Goal: Task Accomplishment & Management: Manage account settings

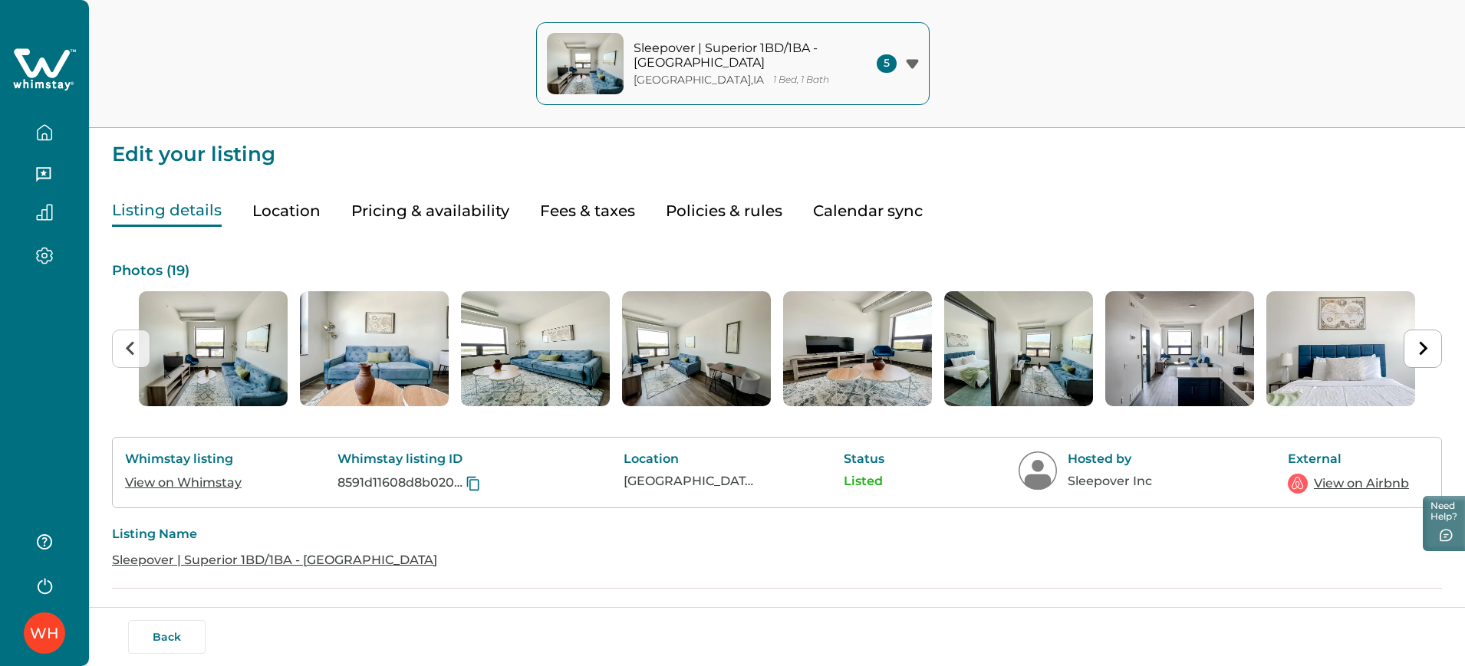
click at [182, 212] on button "Listing details" at bounding box center [167, 211] width 110 height 31
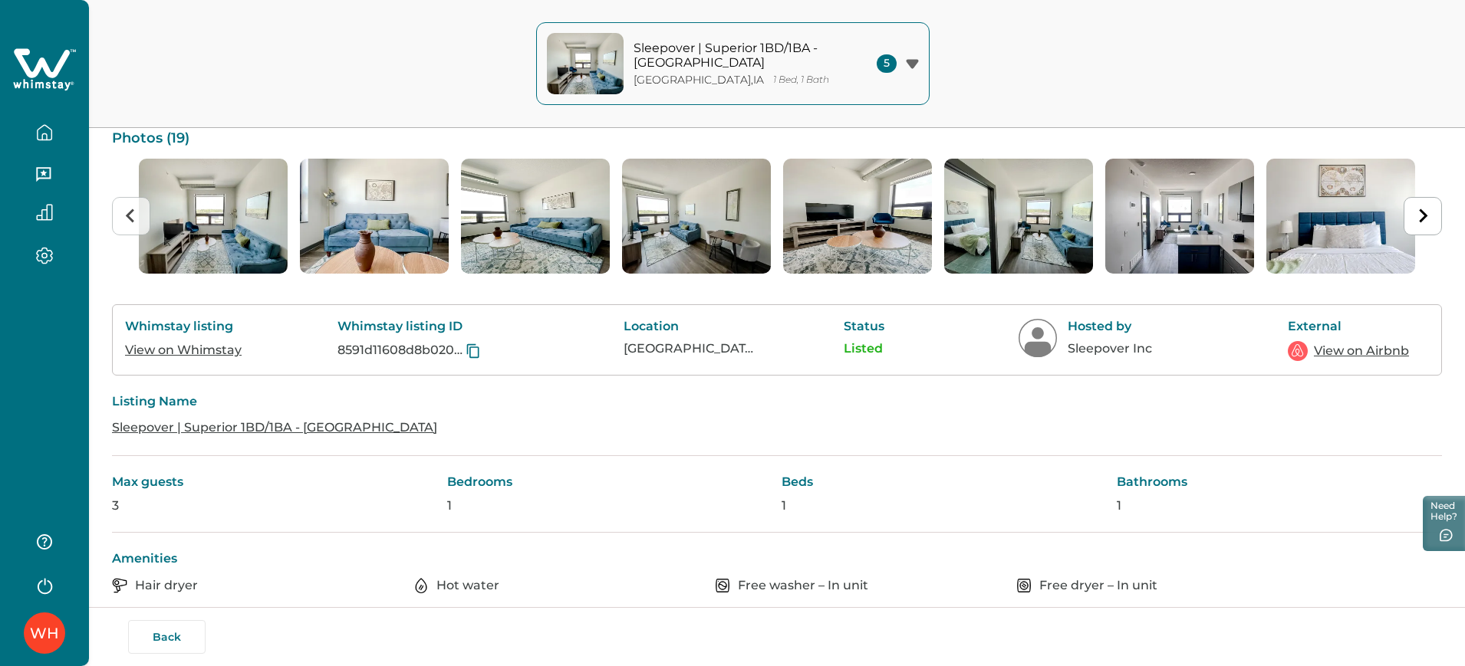
scroll to position [134, 0]
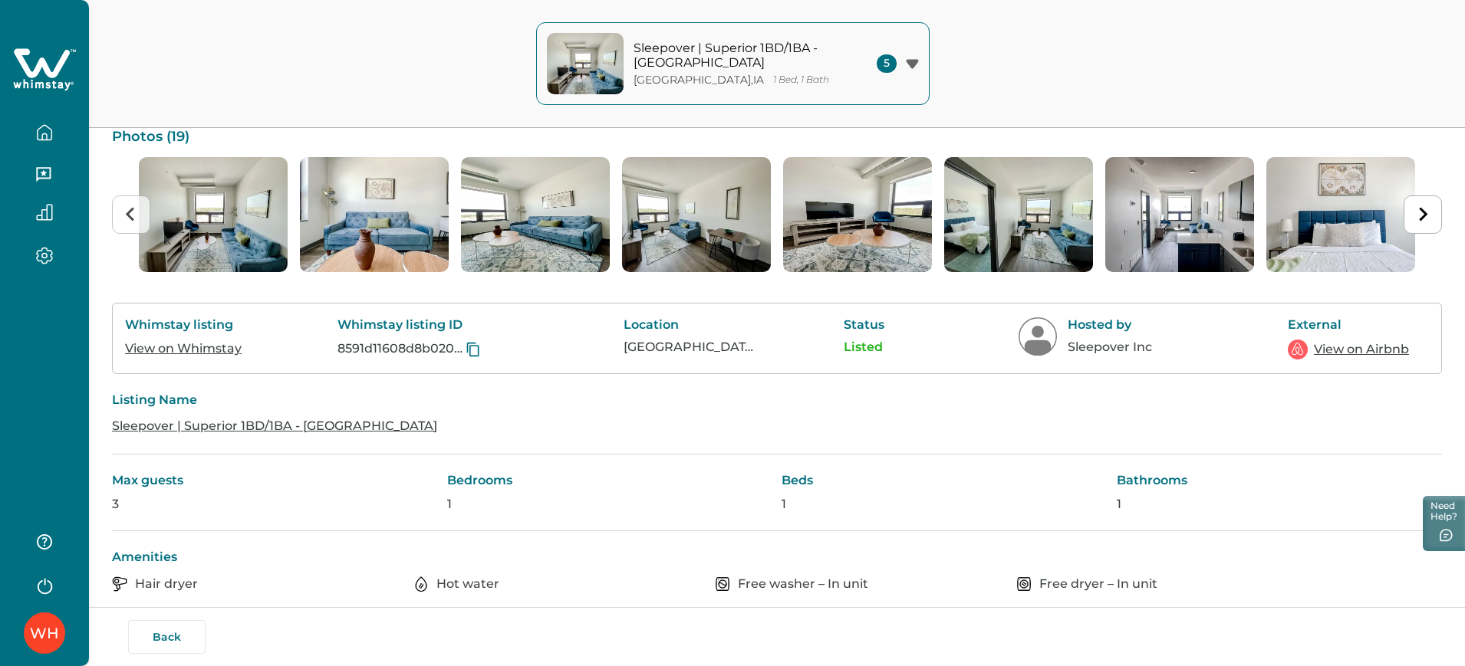
click at [190, 352] on link "View on Whimstay" at bounding box center [183, 348] width 117 height 15
click at [1383, 346] on link "View on Airbnb" at bounding box center [1361, 349] width 95 height 18
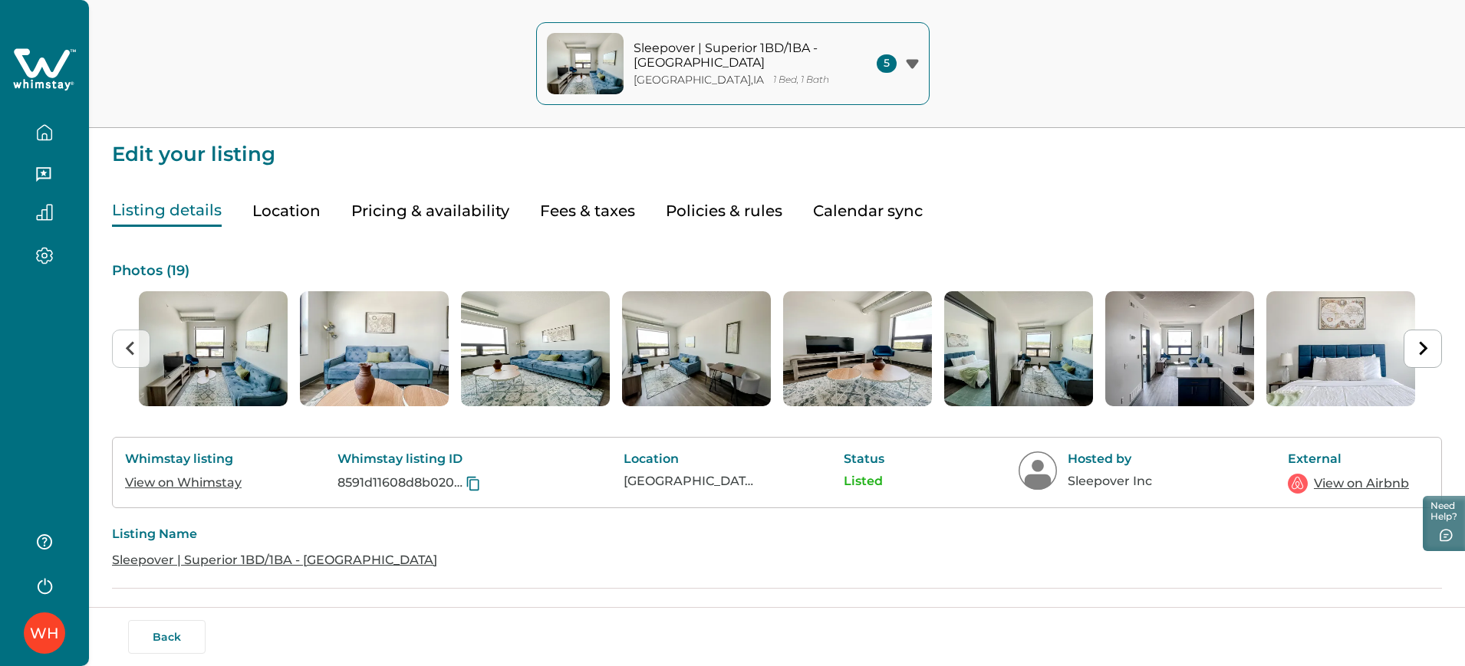
click at [46, 129] on icon "button" at bounding box center [44, 132] width 17 height 17
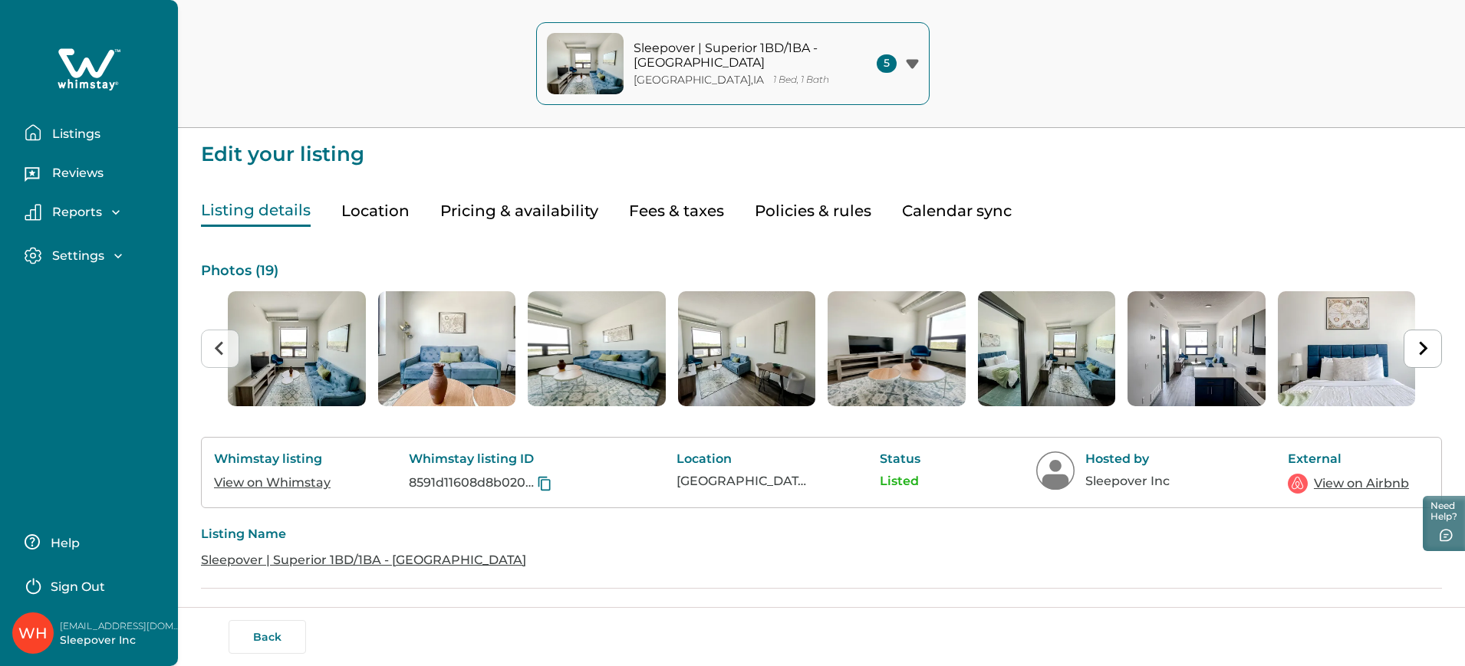
click at [46, 129] on button "Listings" at bounding box center [95, 132] width 141 height 31
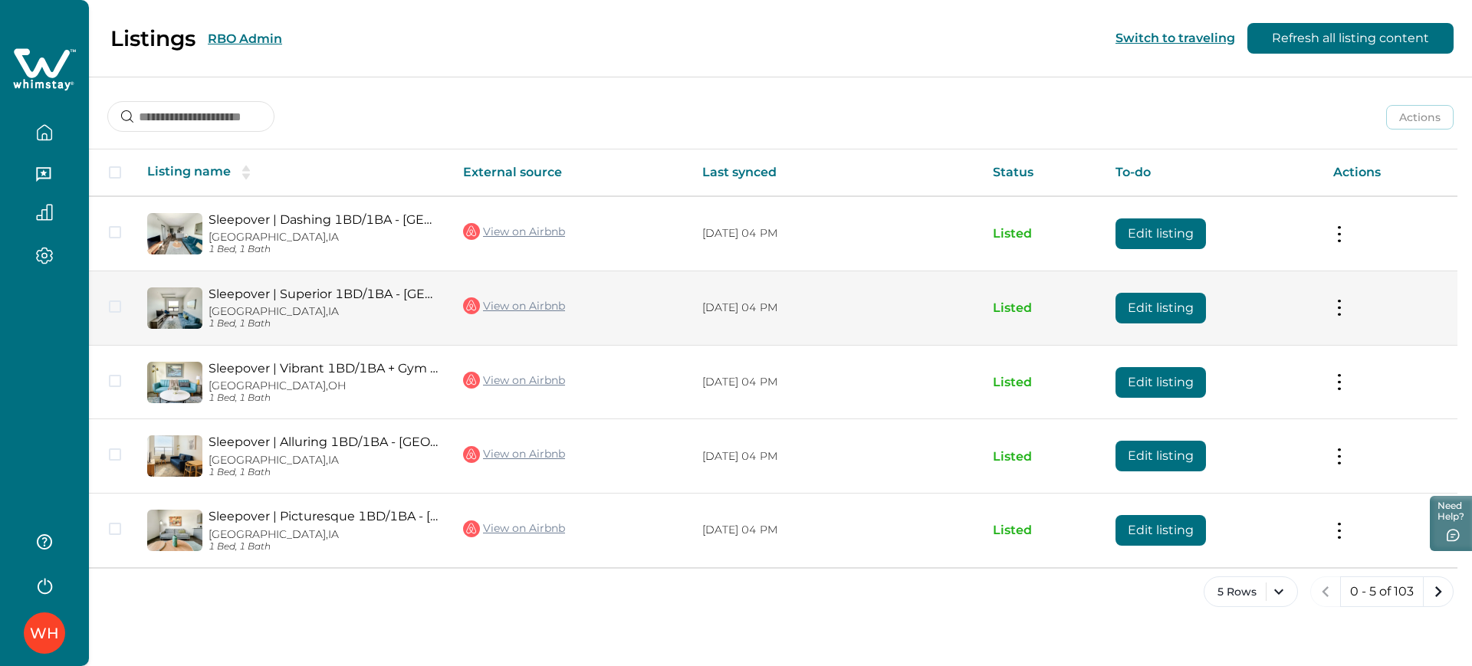
click at [1191, 301] on button "Edit listing" at bounding box center [1161, 308] width 90 height 31
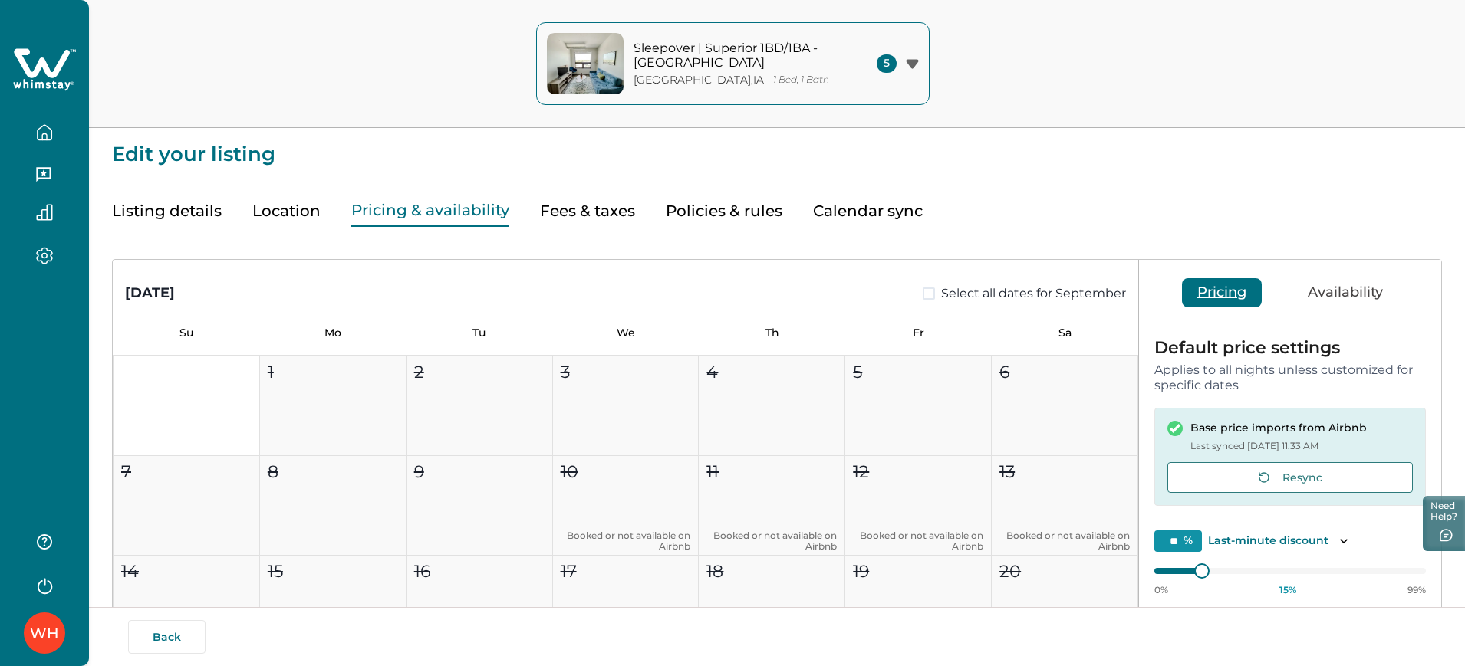
click at [448, 215] on button "Pricing & availability" at bounding box center [430, 211] width 158 height 31
click at [167, 198] on button "Listing details" at bounding box center [167, 211] width 110 height 31
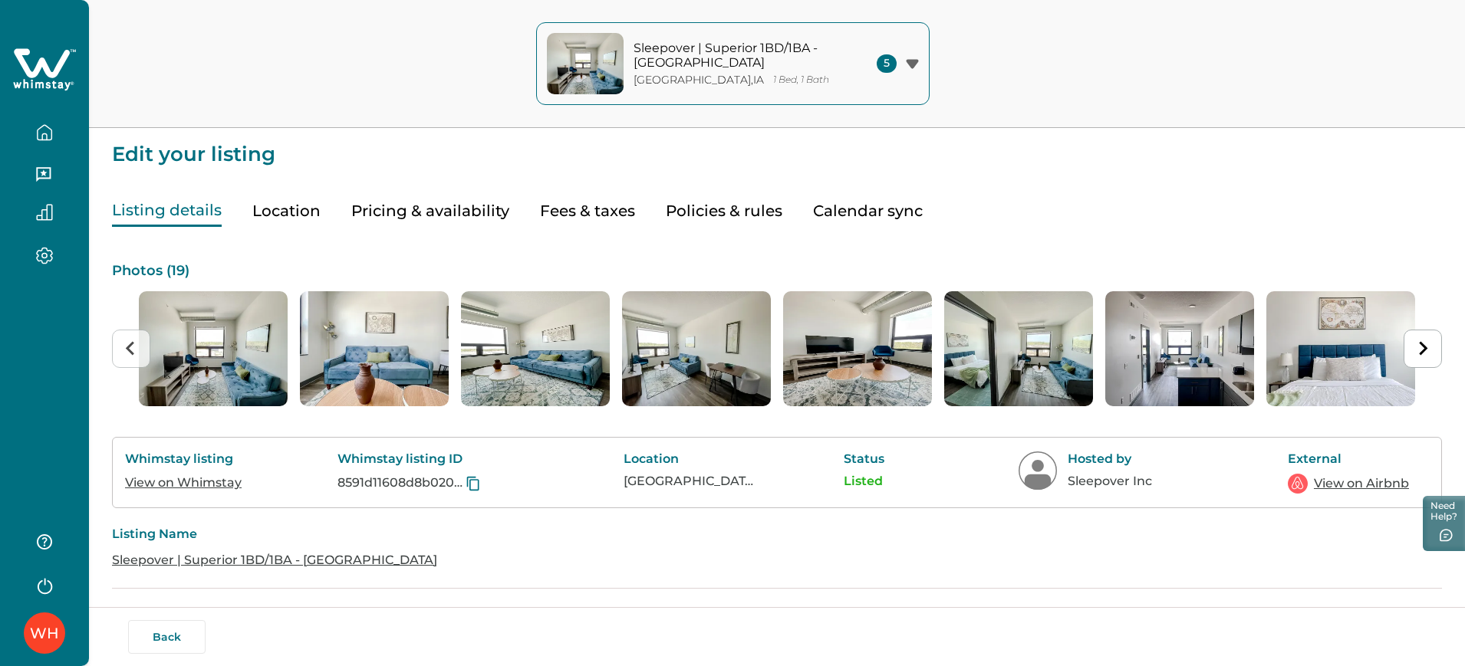
click at [38, 120] on button "button" at bounding box center [44, 132] width 64 height 31
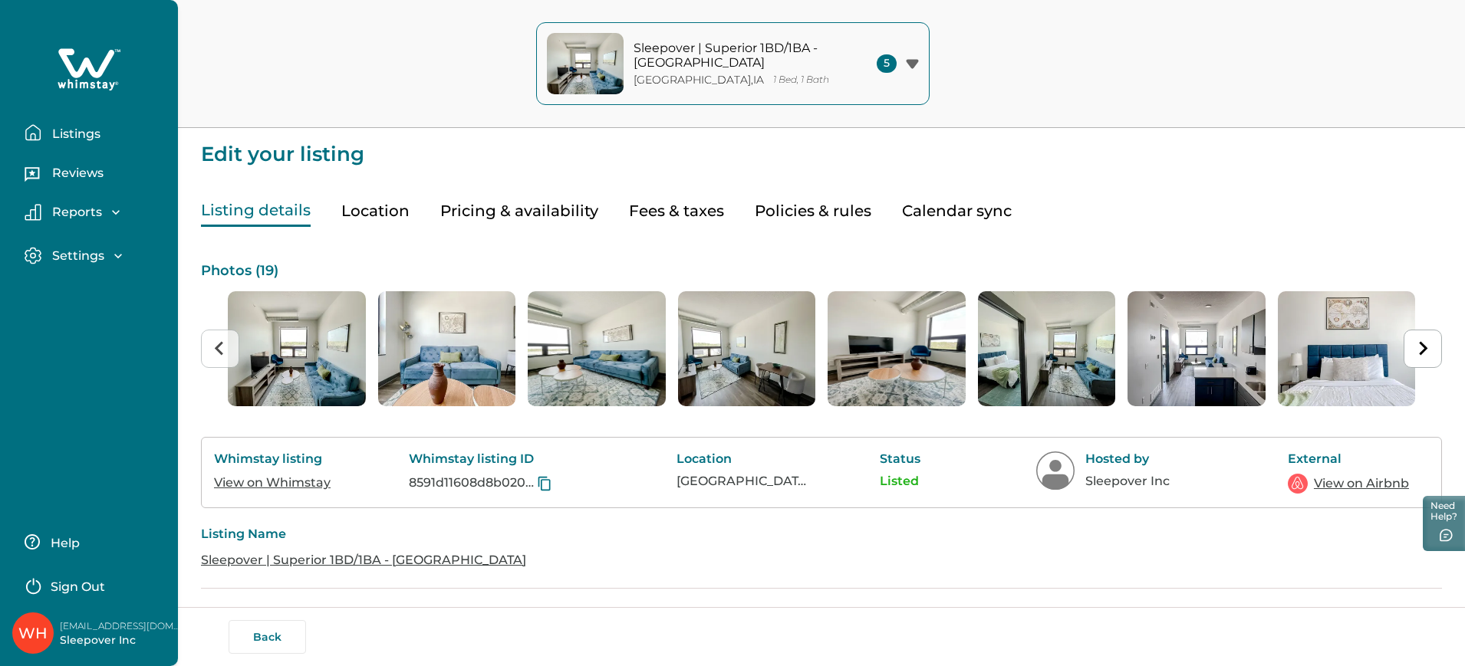
click at [38, 120] on button "Listings" at bounding box center [95, 132] width 141 height 31
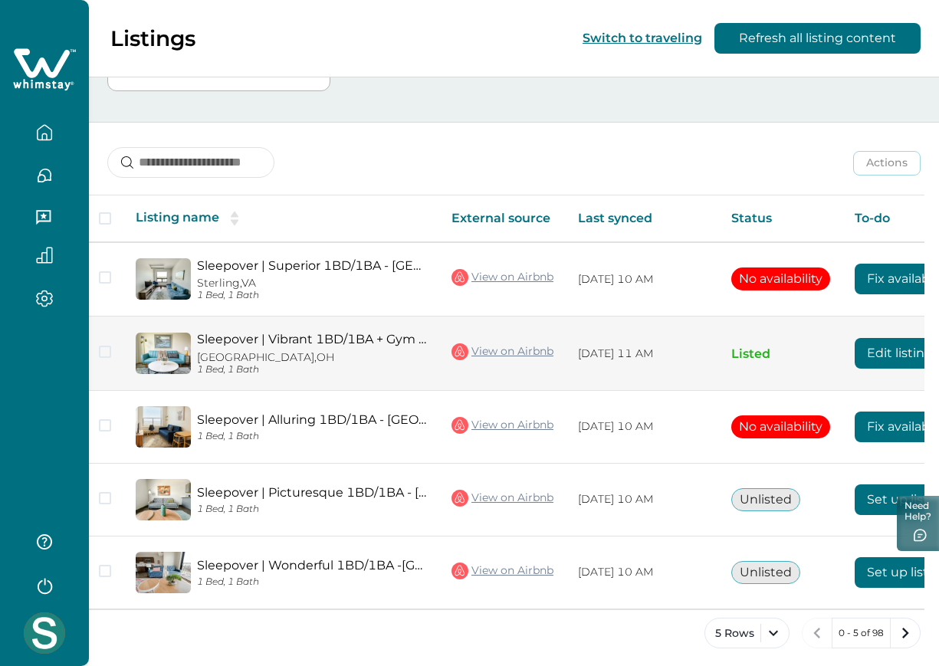
scroll to position [301, 0]
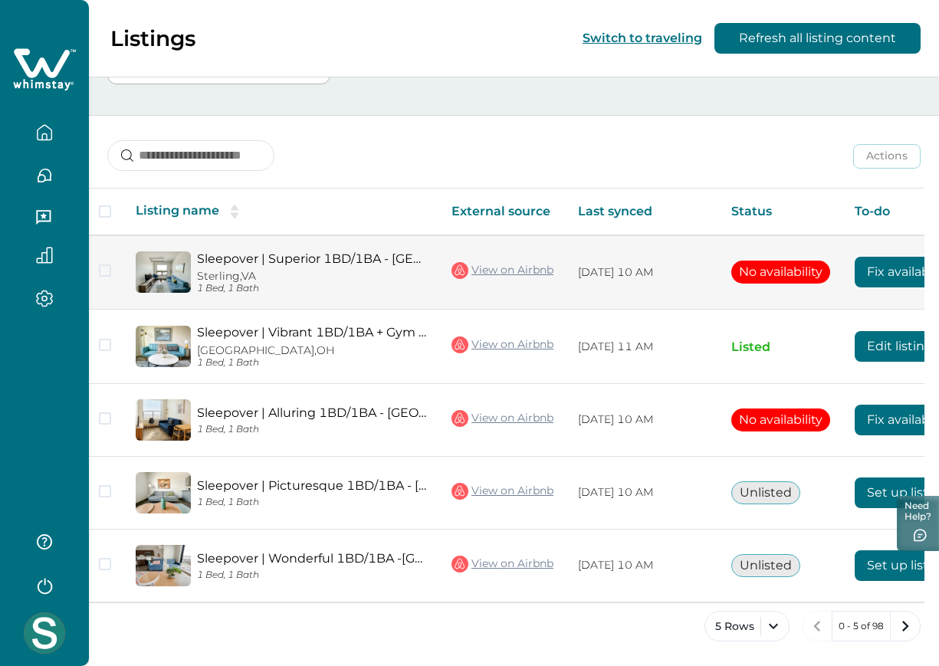
click at [498, 268] on link "View on Airbnb" at bounding box center [503, 271] width 102 height 20
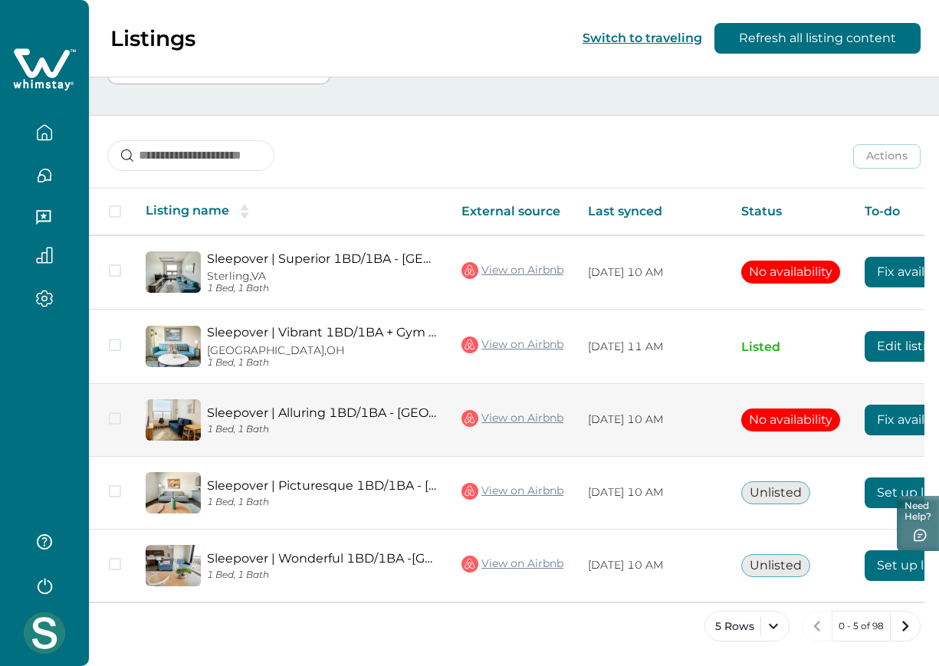
scroll to position [0, 128]
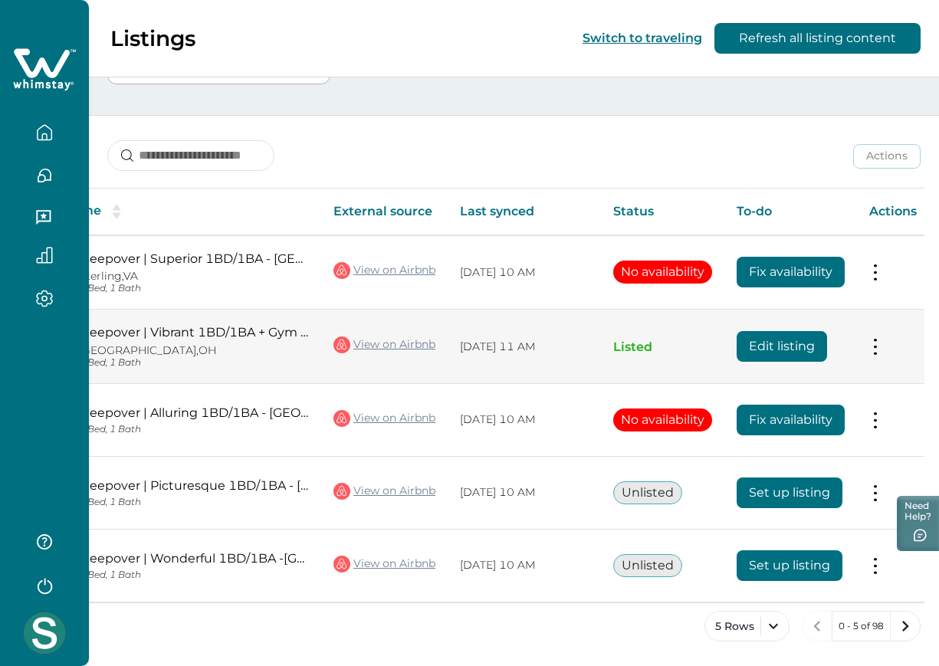
click at [743, 336] on button "Edit listing" at bounding box center [782, 346] width 90 height 31
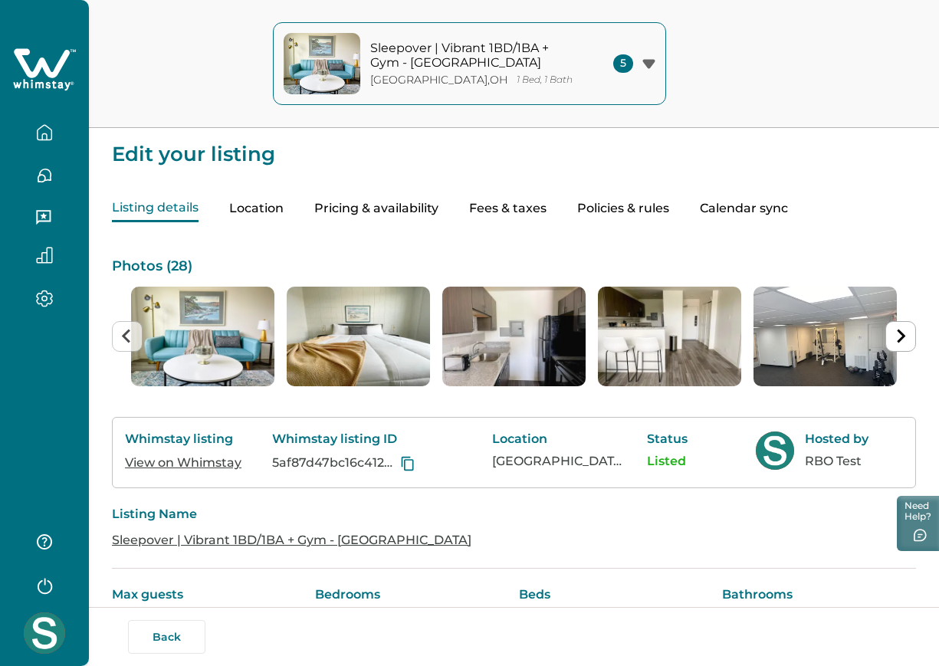
click at [614, 178] on div "Listing details Location Pricing & availability Fees & taxes Policies & rules C…" at bounding box center [514, 194] width 804 height 58
click at [46, 586] on icon "button" at bounding box center [44, 585] width 23 height 23
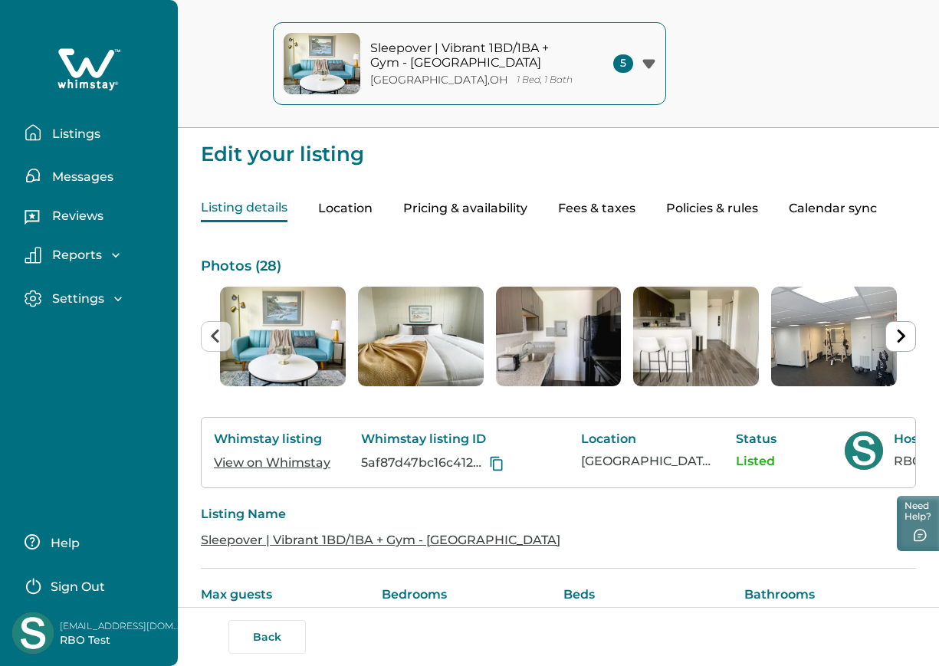
click at [76, 577] on button "Sign Out" at bounding box center [93, 585] width 136 height 31
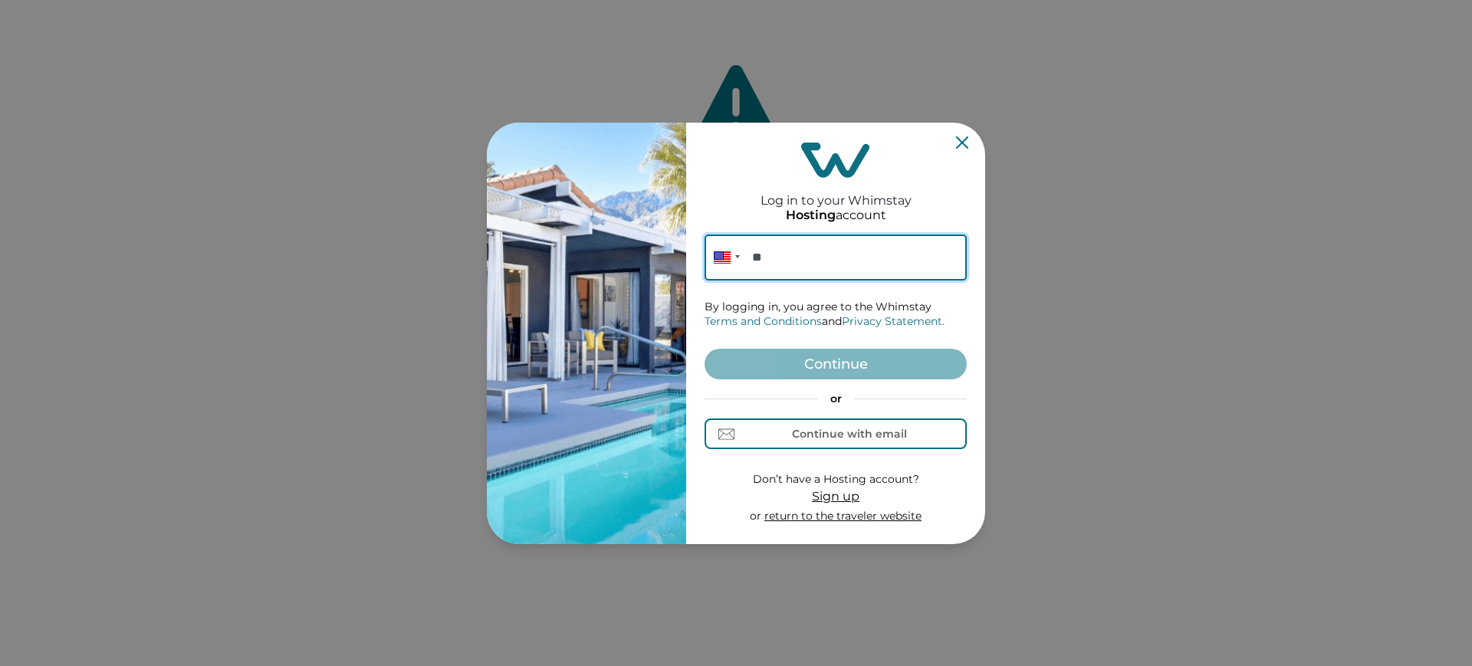
paste input "**********"
type input "**********"
click at [829, 358] on button "Continue" at bounding box center [836, 364] width 262 height 31
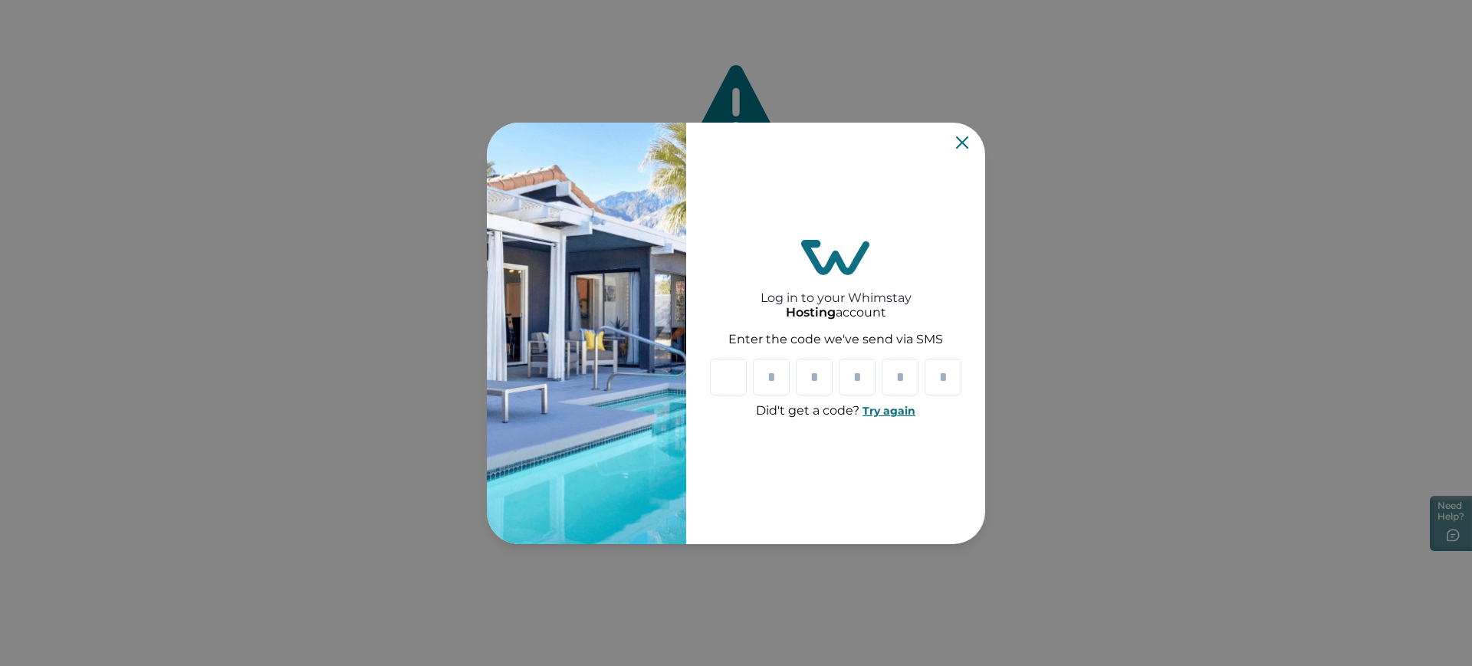
paste input "*"
type input "*"
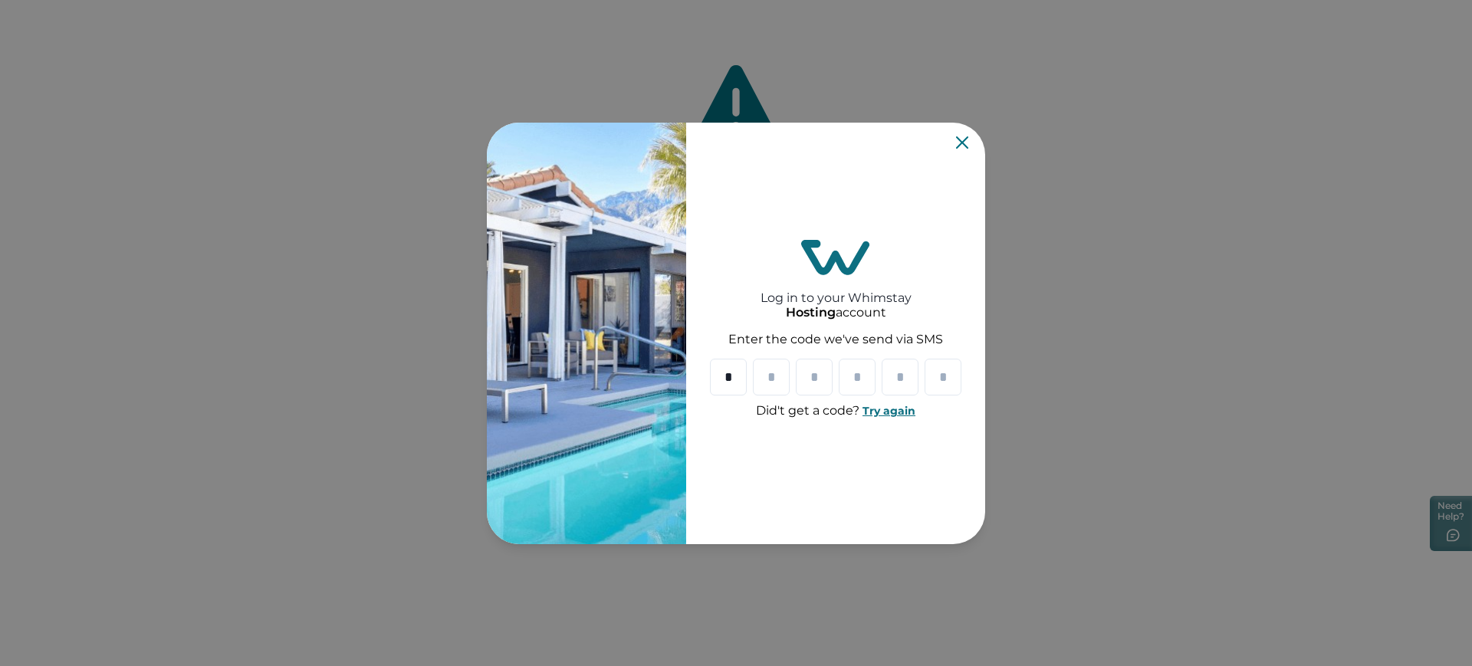
type input "*"
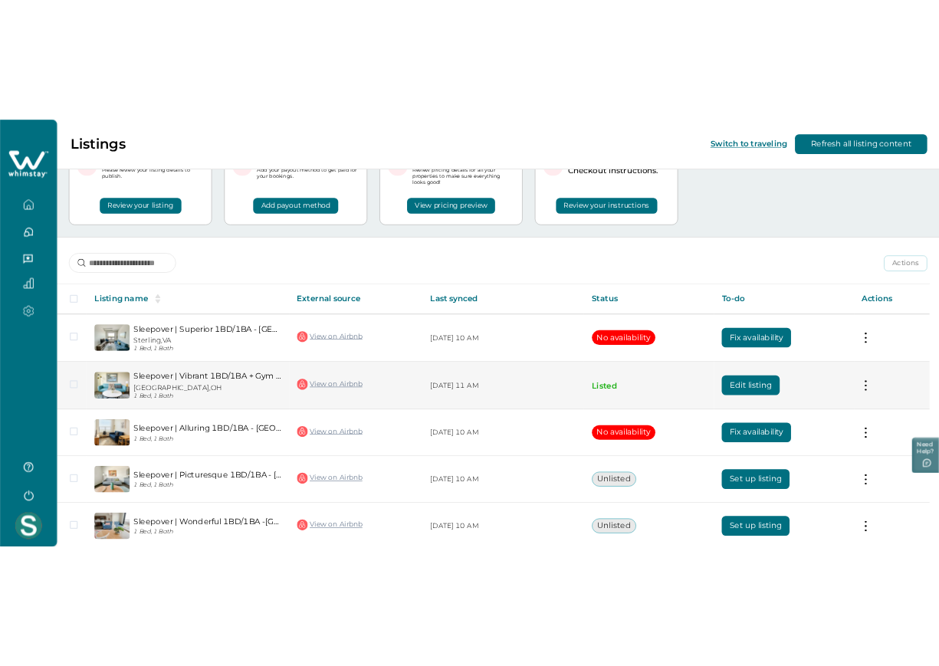
scroll to position [81, 0]
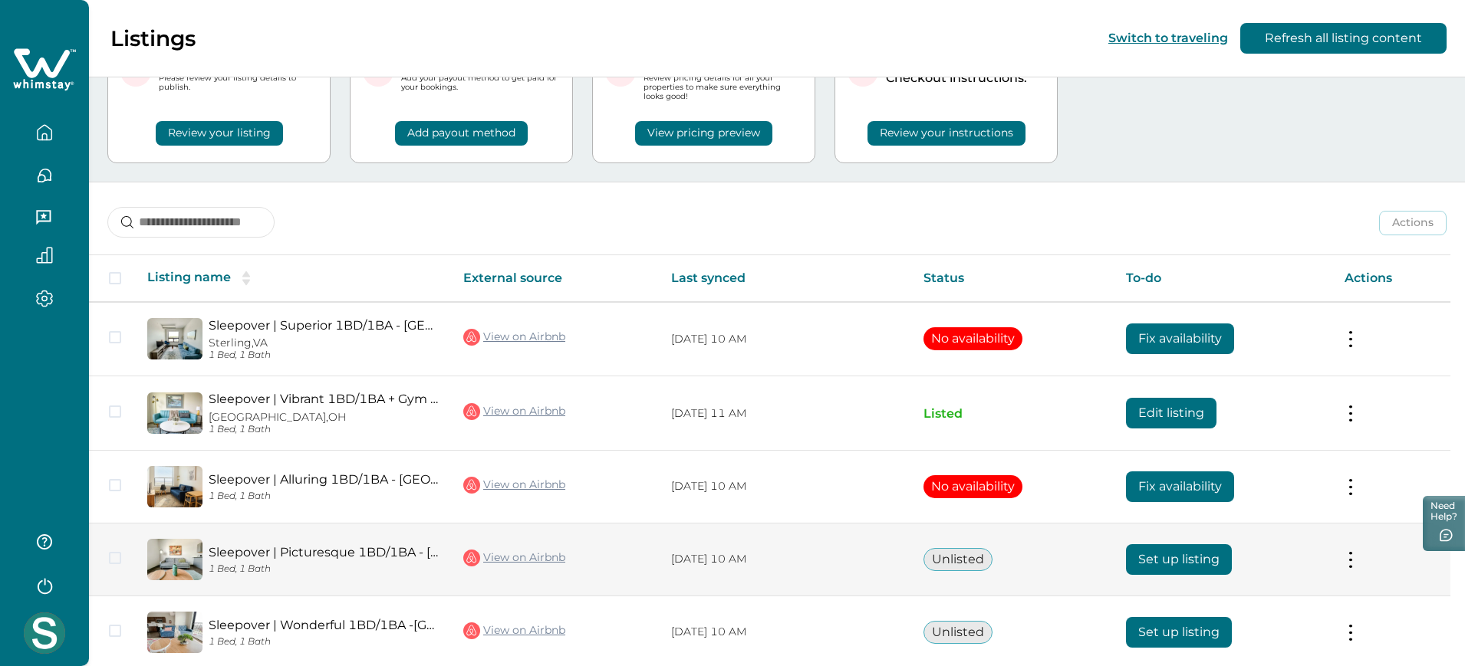
click at [1153, 554] on button "Set up listing" at bounding box center [1179, 559] width 106 height 31
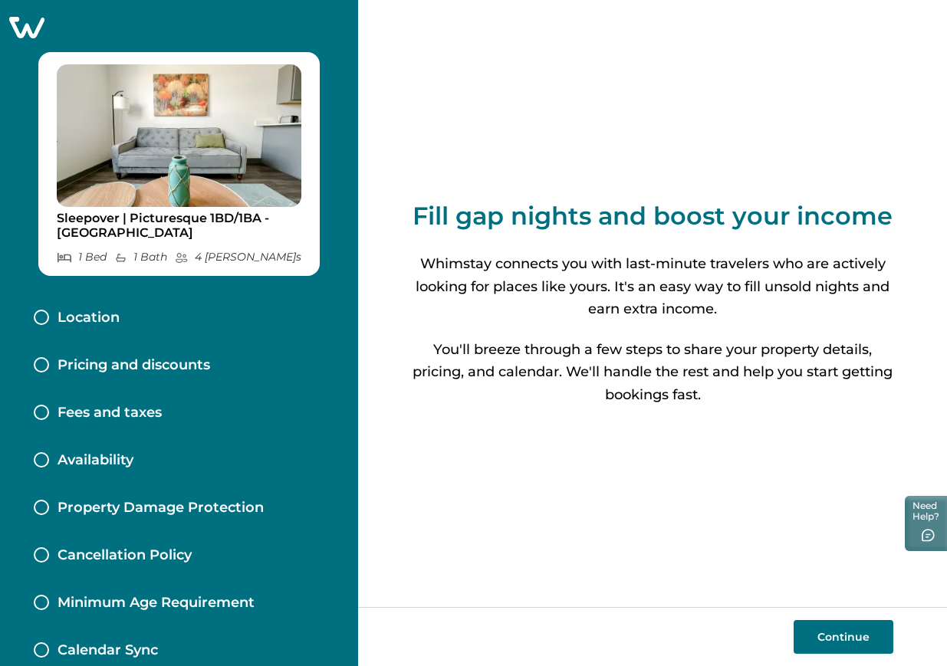
scroll to position [24, 0]
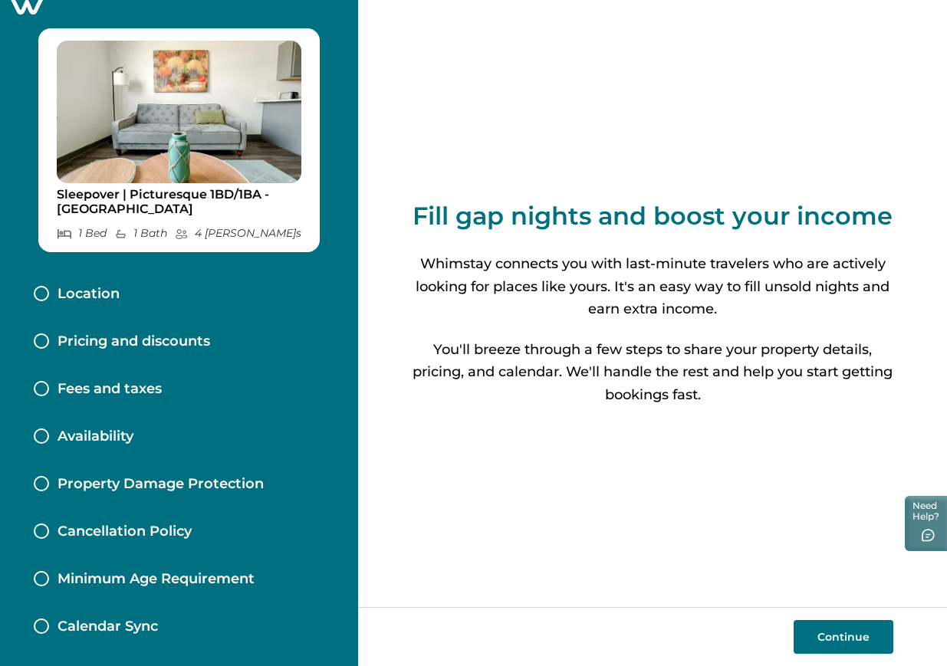
click at [157, 481] on p "Property Damage Protection" at bounding box center [161, 484] width 206 height 17
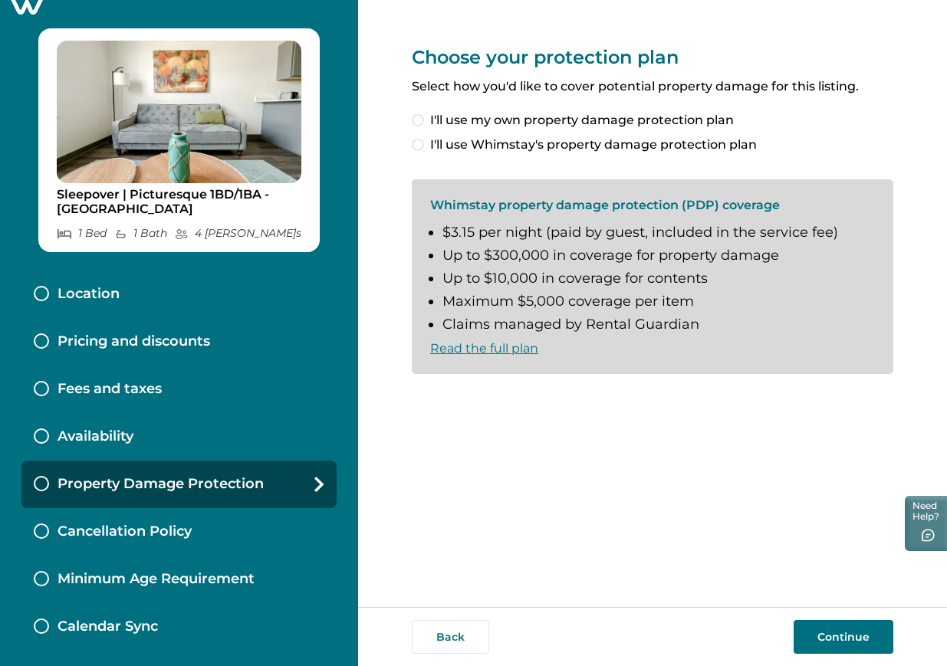
click at [692, 134] on div "I'll use my own property damage protection plan I'll use Whimstay's property da…" at bounding box center [653, 132] width 482 height 43
click at [686, 146] on span "I'll use Whimstay's property damage protection plan" at bounding box center [593, 145] width 327 height 18
click at [515, 390] on span "I understand and accept the Whimstay Host Terms and Conditions" at bounding box center [636, 399] width 413 height 18
click at [801, 638] on button "Continue" at bounding box center [844, 637] width 100 height 34
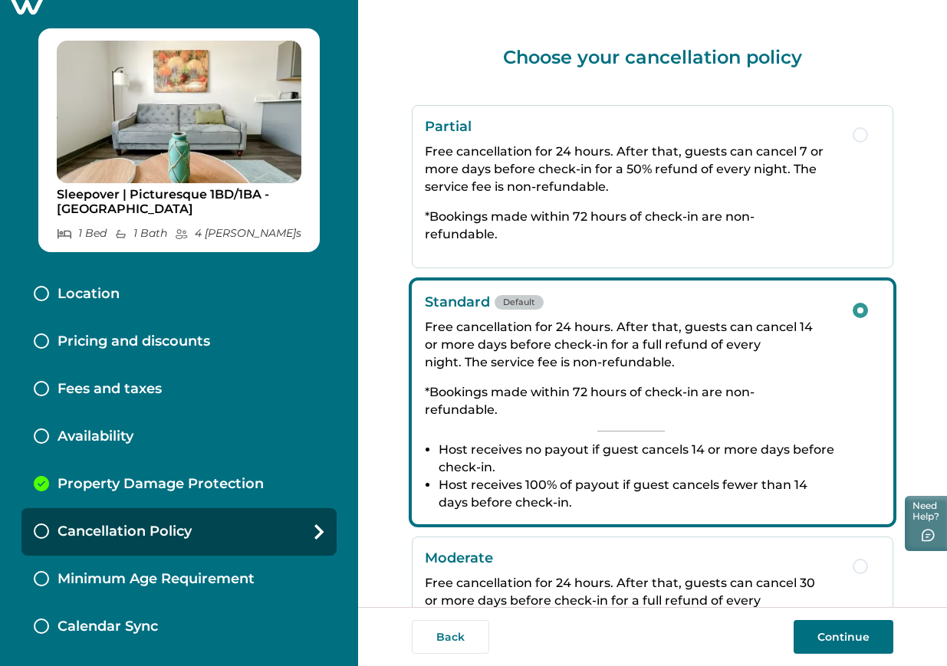
click at [34, 15] on div "Sleepover | Picturesque 1BD/1BA - Des Moines 1 Bed 1 Bath 4 Max Guest s Locatio…" at bounding box center [179, 333] width 358 height 666
click at [34, 12] on icon at bounding box center [26, 3] width 35 height 21
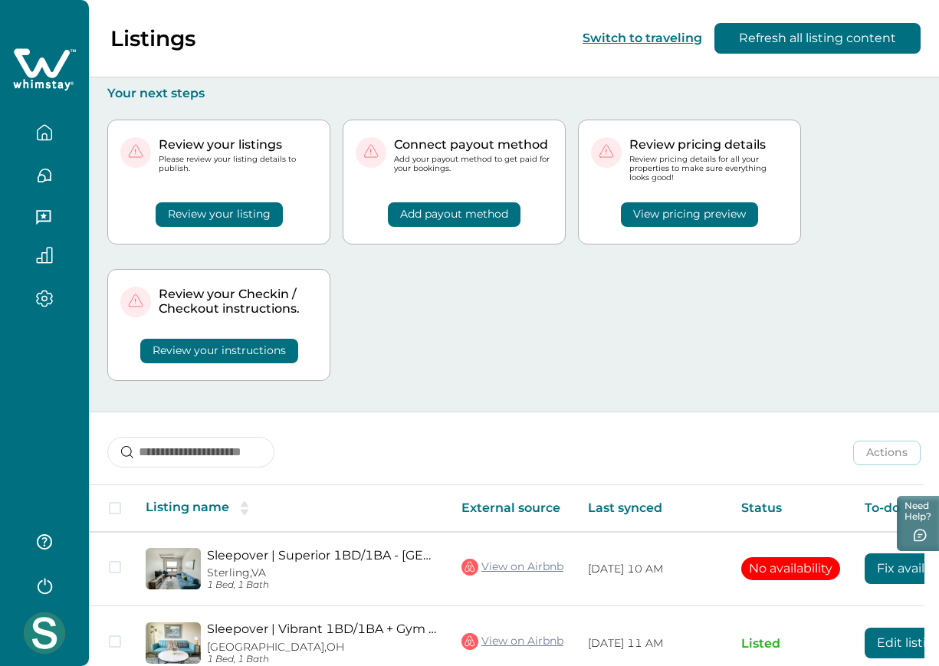
click at [49, 594] on icon "button" at bounding box center [44, 585] width 23 height 23
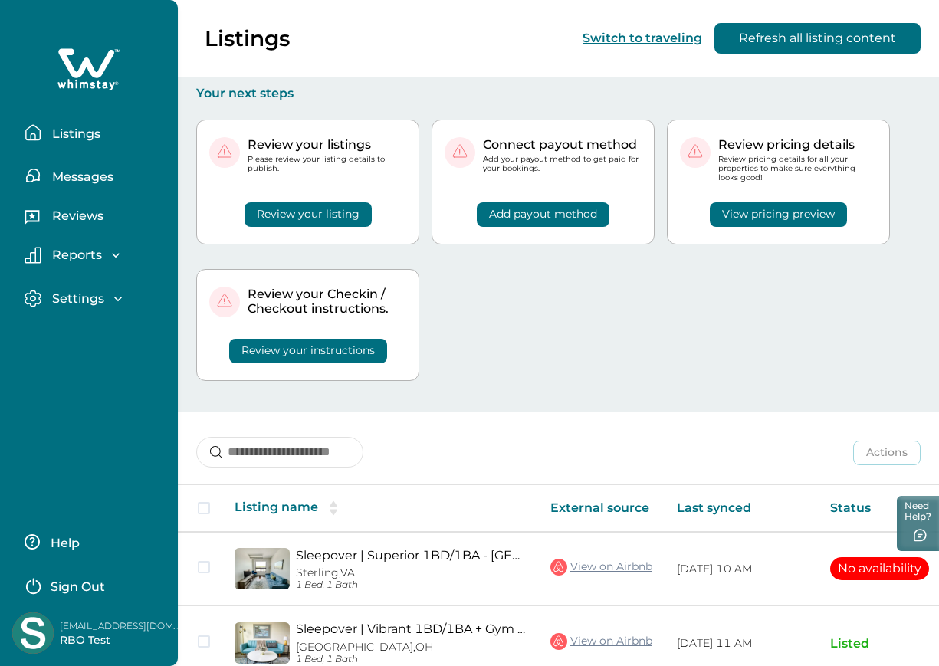
click at [63, 589] on p "Sign Out" at bounding box center [78, 587] width 54 height 15
